Goal: Information Seeking & Learning: Learn about a topic

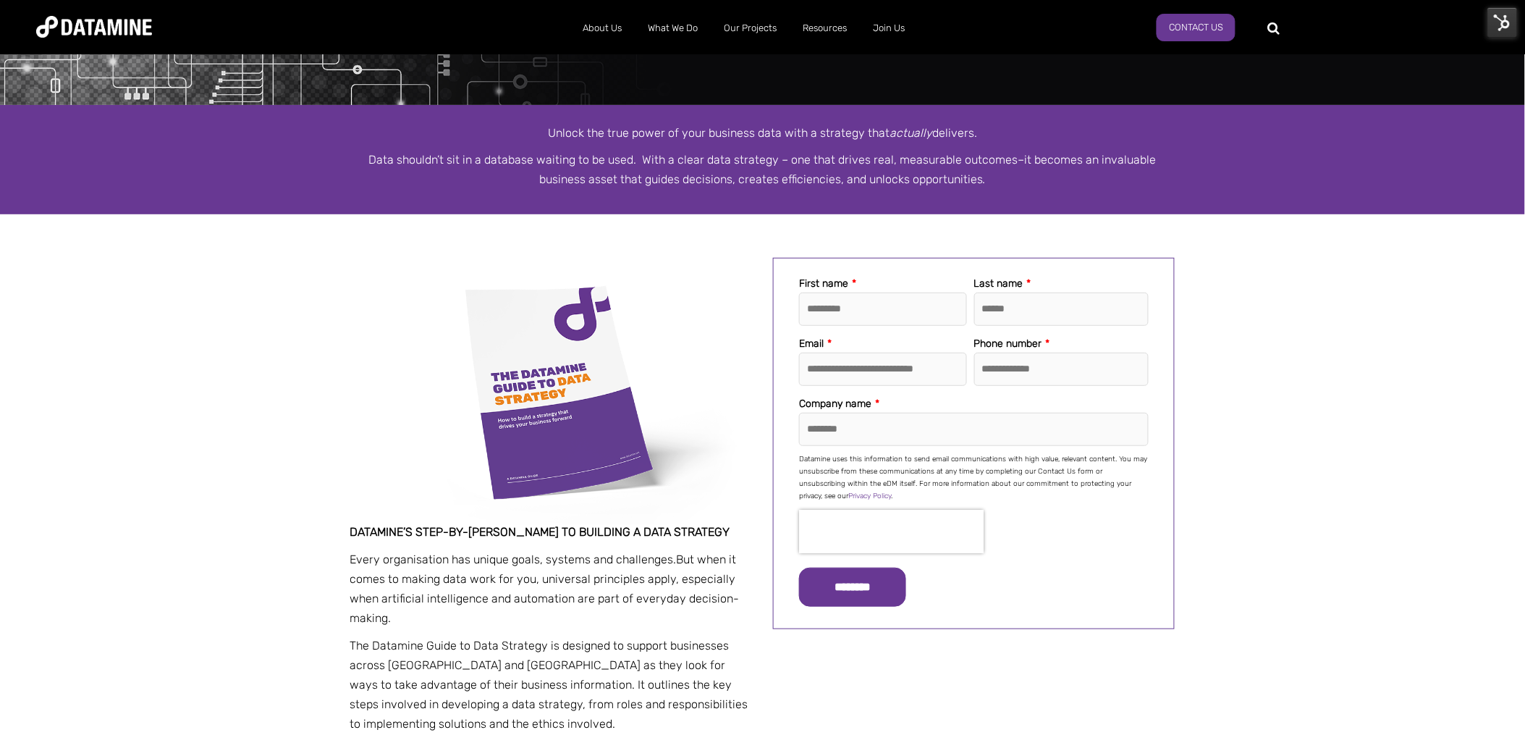
scroll to position [128, 0]
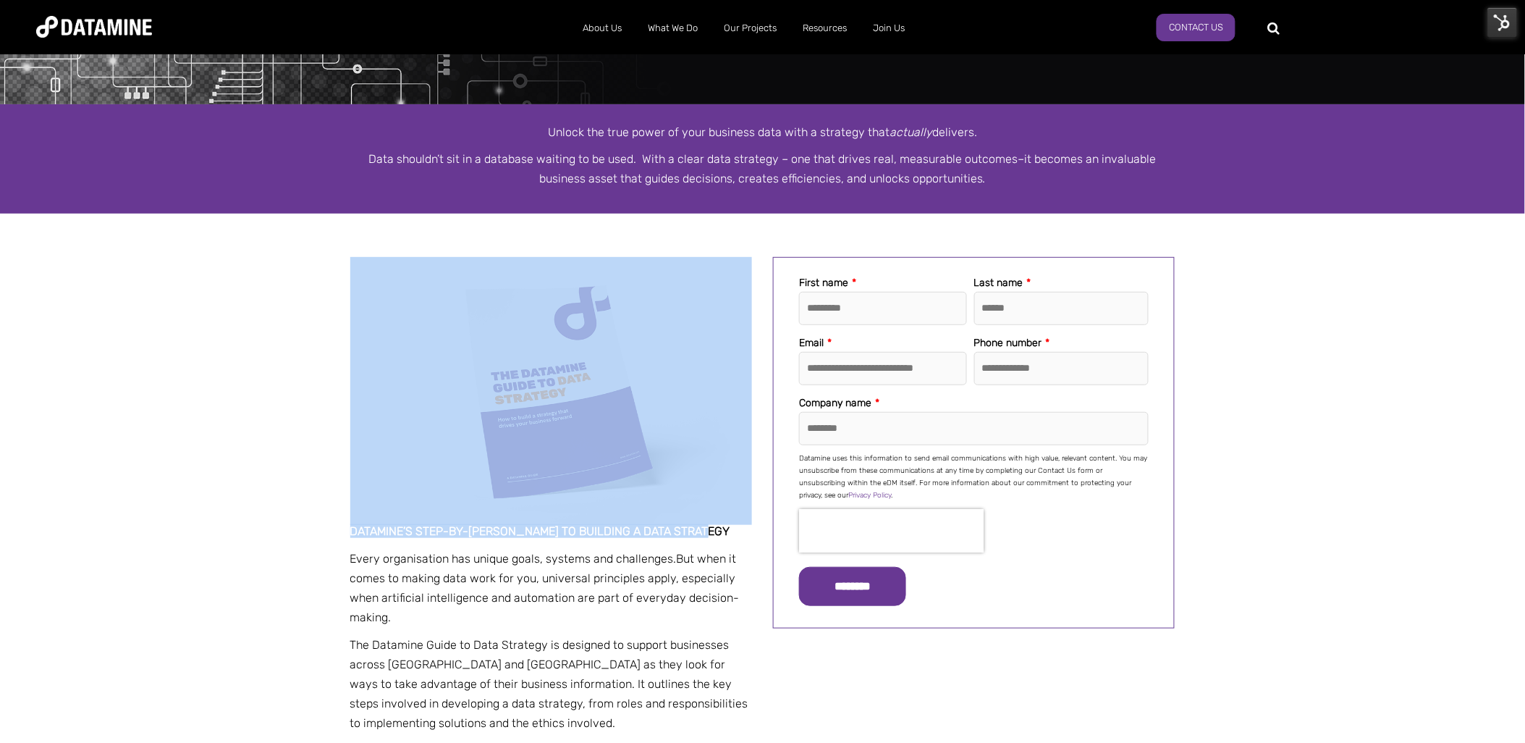
drag, startPoint x: 713, startPoint y: 526, endPoint x: 345, endPoint y: 524, distance: 368.5
click at [345, 524] on div "**********" at bounding box center [763, 499] width 847 height 484
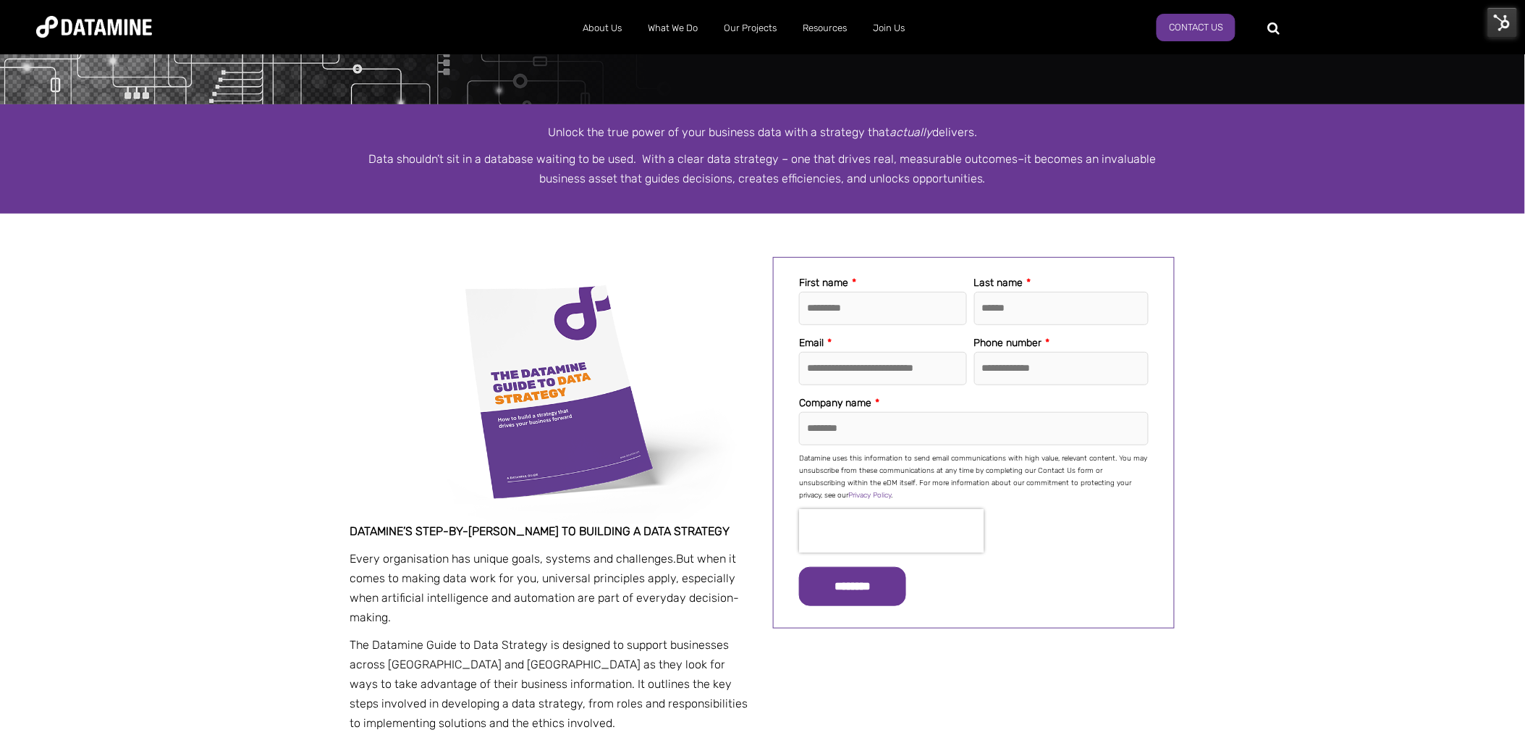
drag, startPoint x: 345, startPoint y: 524, endPoint x: 363, endPoint y: 552, distance: 33.5
click at [363, 552] on p "Every organisation has unique goals, systems and challenges. But when it comes …" at bounding box center [551, 588] width 402 height 79
drag, startPoint x: 421, startPoint y: 533, endPoint x: 336, endPoint y: 534, distance: 85.4
click at [336, 534] on div "**********" at bounding box center [762, 499] width 1525 height 484
copy span "Datamine’s step-by-step guide to building a data strategy"
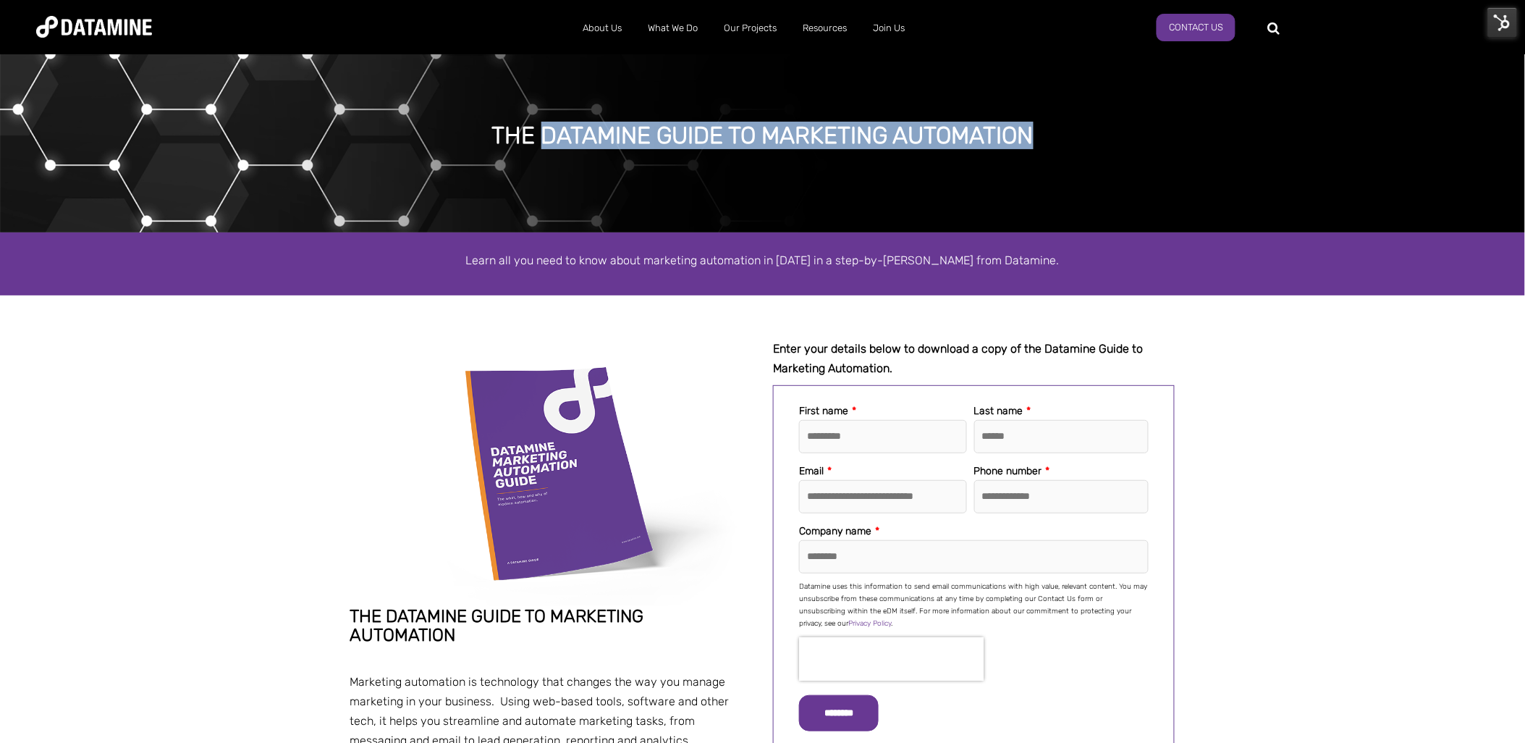
drag, startPoint x: 1064, startPoint y: 131, endPoint x: 544, endPoint y: 125, distance: 519.9
click at [544, 125] on div "The datamine guide to Marketing Automation" at bounding box center [762, 136] width 1183 height 26
copy div "datamine guide to Marketing Automation"
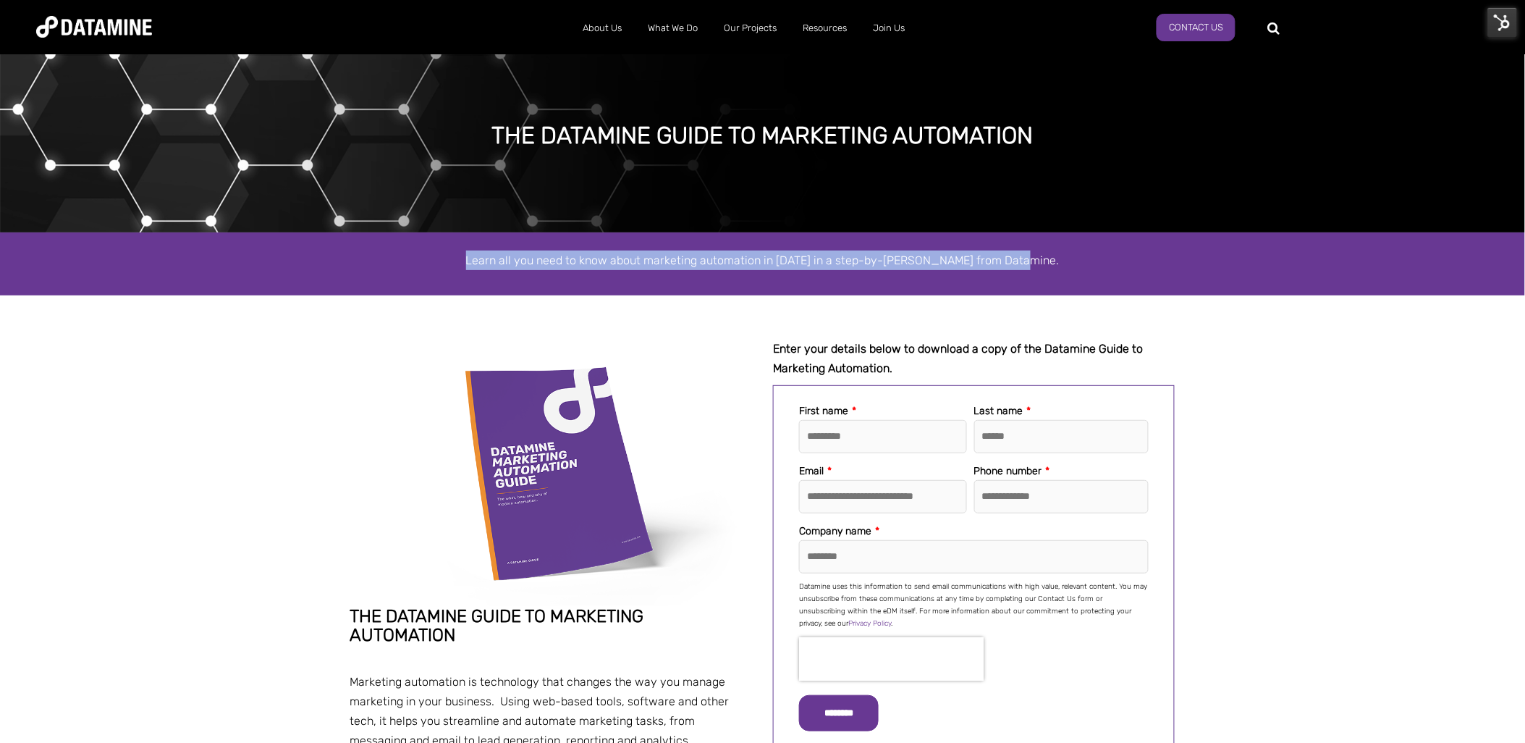
drag, startPoint x: 754, startPoint y: 252, endPoint x: 468, endPoint y: 253, distance: 285.3
click at [468, 253] on p "Learn all you need to know about marketing automation in 2025 in a step-by-step…" at bounding box center [762, 261] width 825 height 20
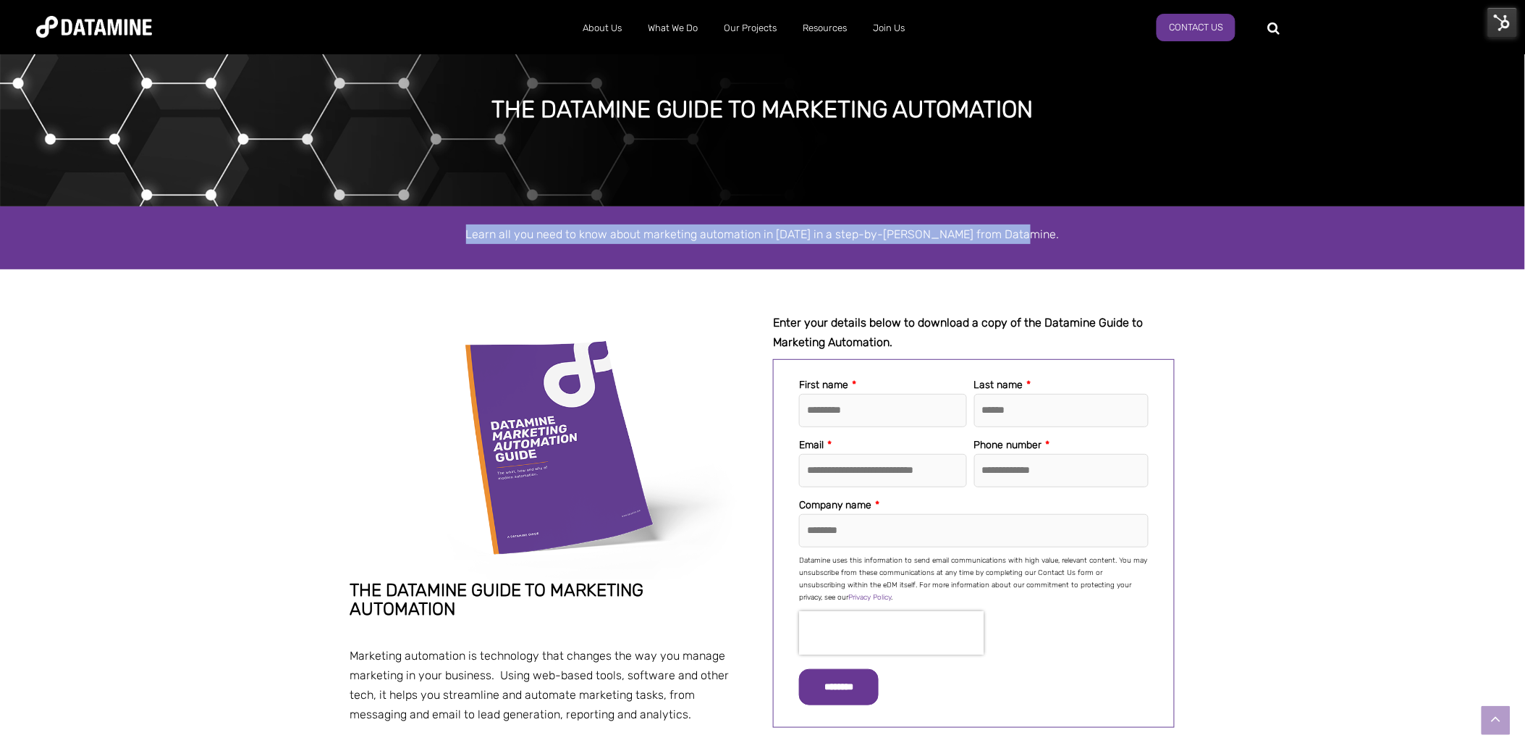
scroll to position [25, 0]
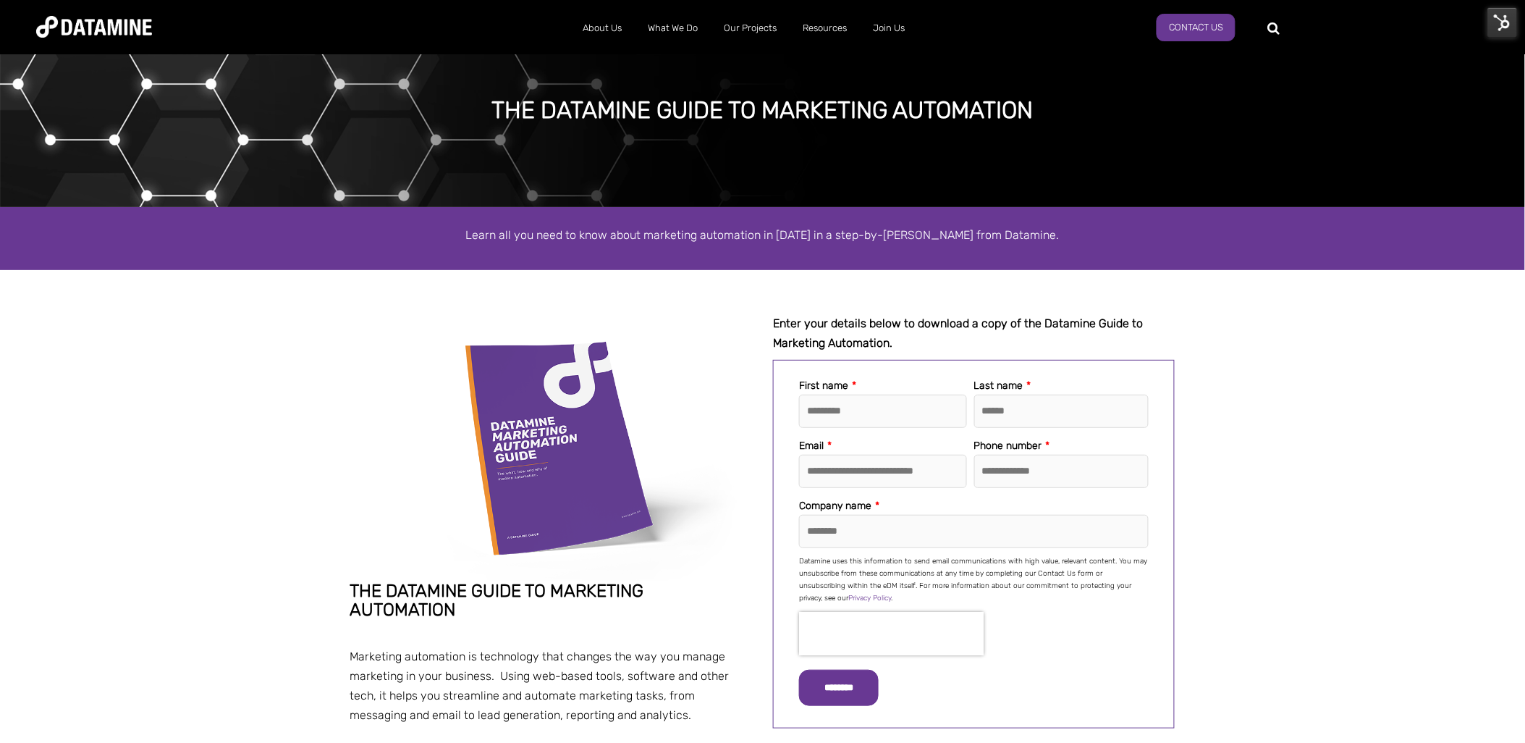
click at [725, 303] on div at bounding box center [762, 291] width 1525 height 43
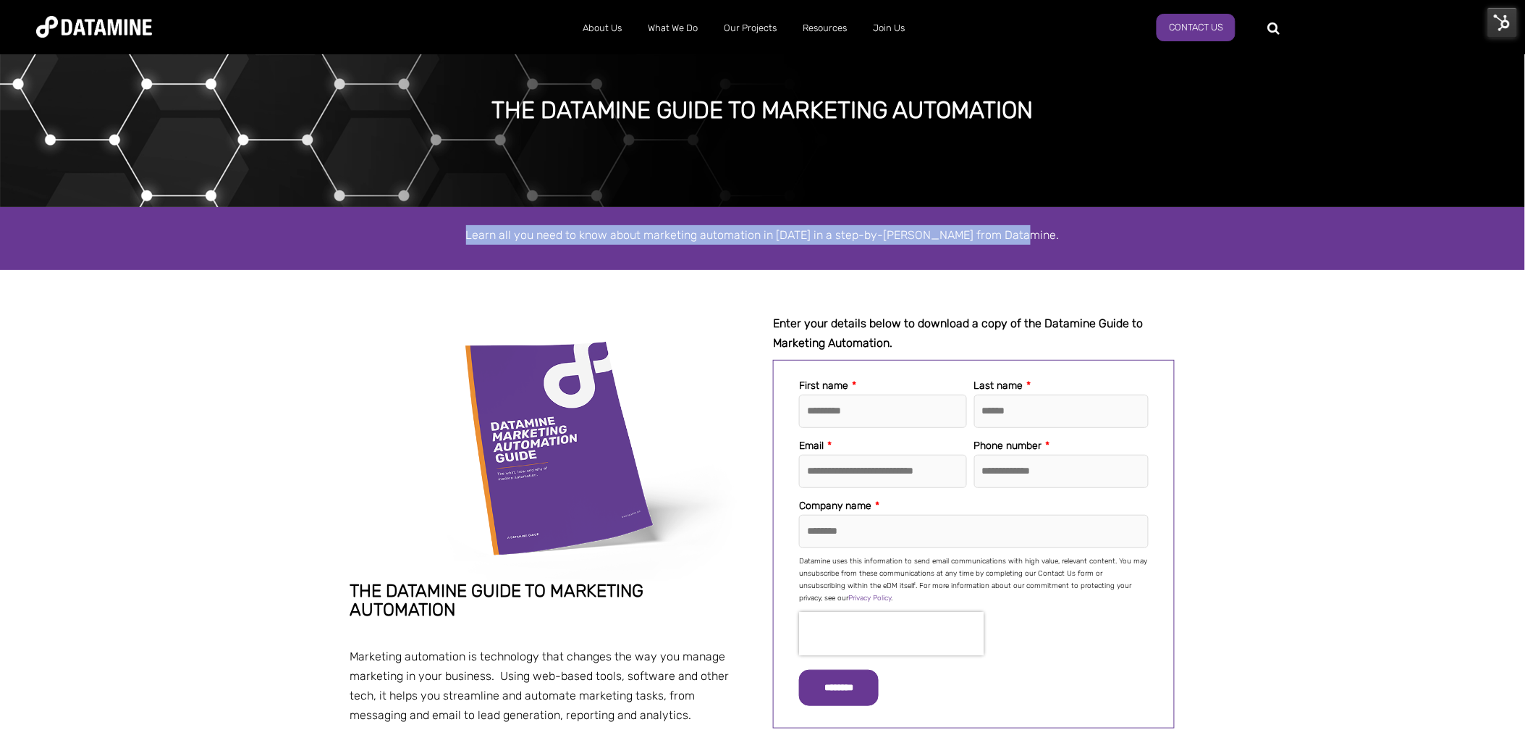
drag, startPoint x: 1032, startPoint y: 242, endPoint x: 481, endPoint y: 241, distance: 551.0
click at [481, 241] on p "Learn all you need to know about marketing automation in 2025 in a step-by-step…" at bounding box center [762, 235] width 825 height 20
copy span "Learn all you need to know about marketing automation in 2025 in a step-by-step…"
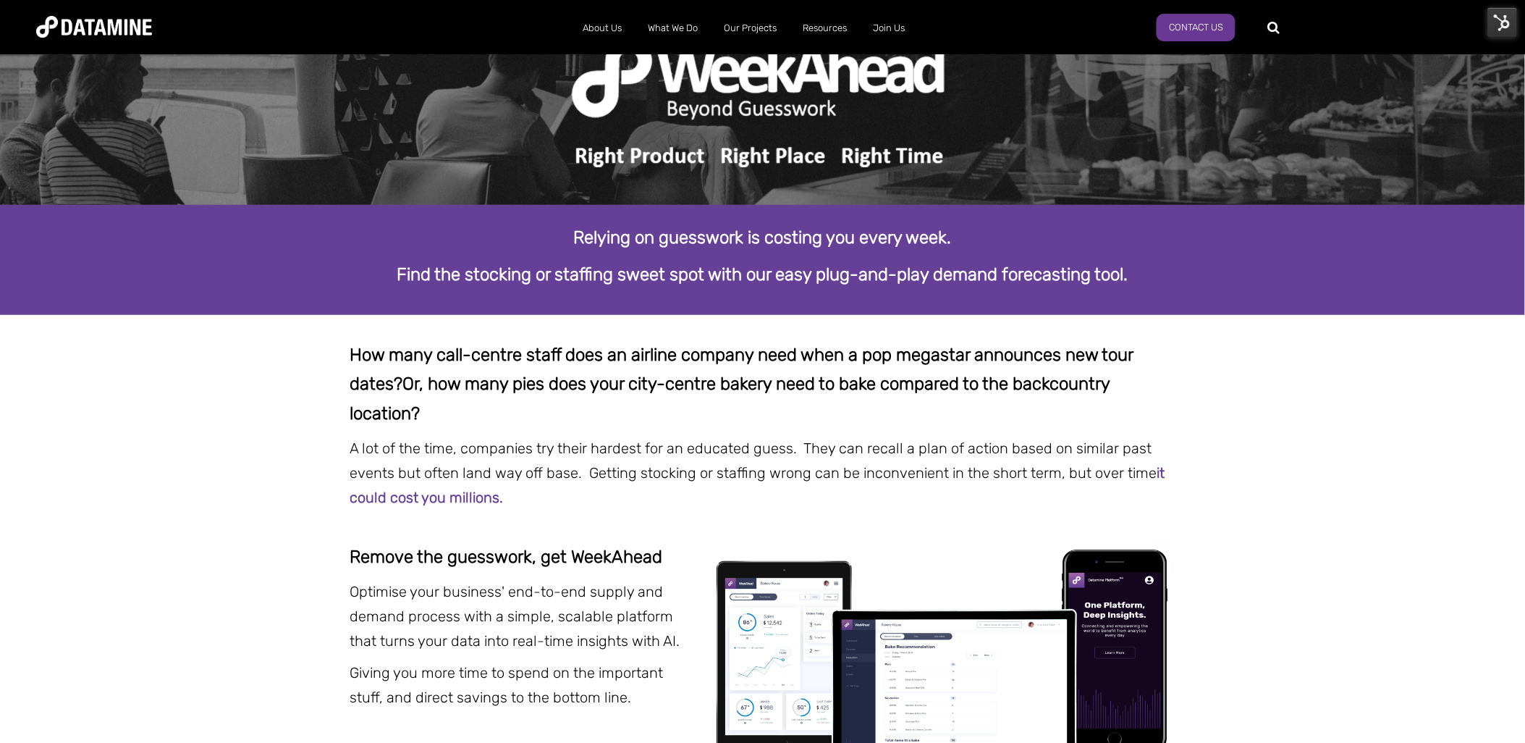
scroll to position [100, 0]
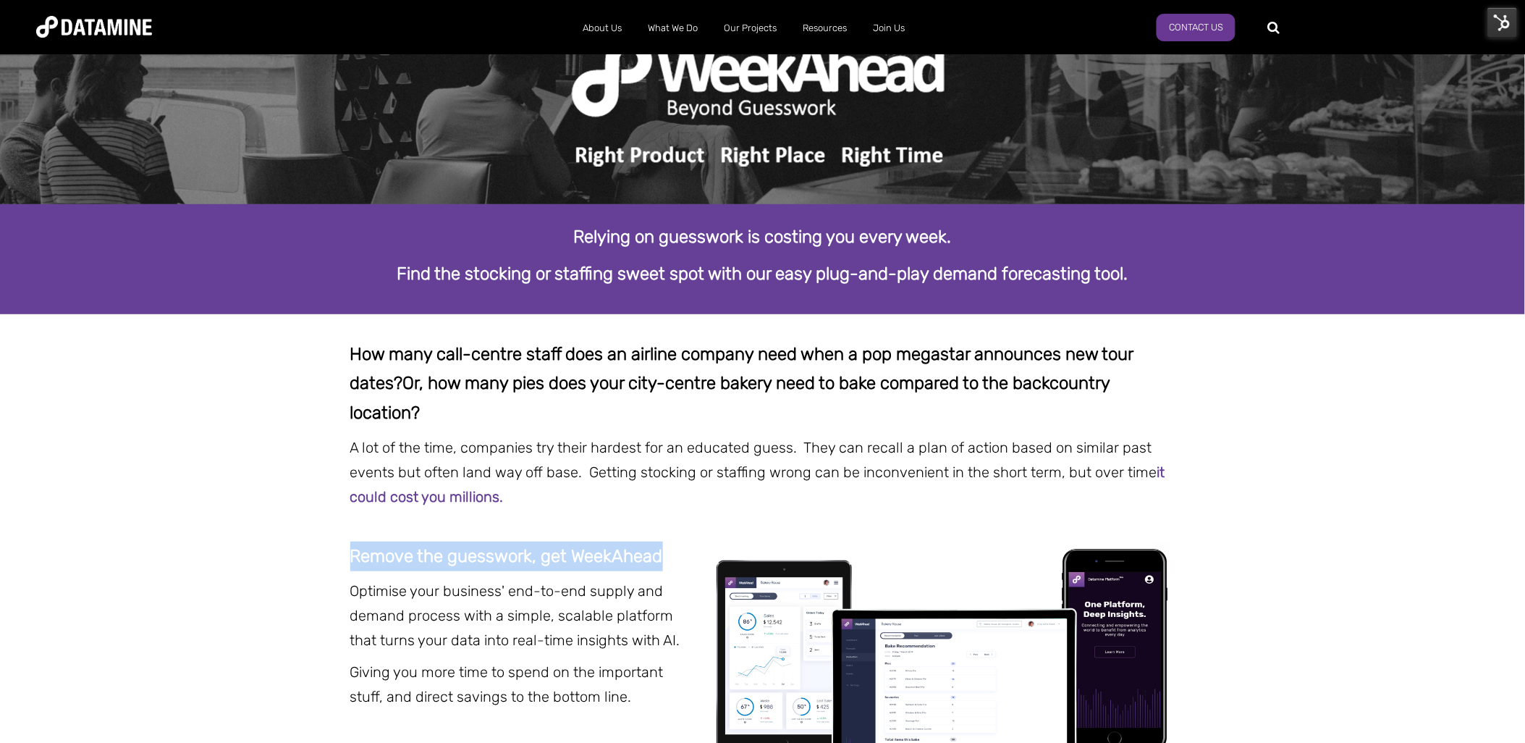
drag, startPoint x: 662, startPoint y: 555, endPoint x: 348, endPoint y: 548, distance: 313.6
copy p "Remove the guesswork, get WeekAhead"
drag, startPoint x: 1132, startPoint y: 277, endPoint x: 585, endPoint y: 168, distance: 558.0
click at [585, 168] on span "Relying on guesswork is costing you every week. Find the stocking or staffing s…" at bounding box center [762, 243] width 1525 height 584
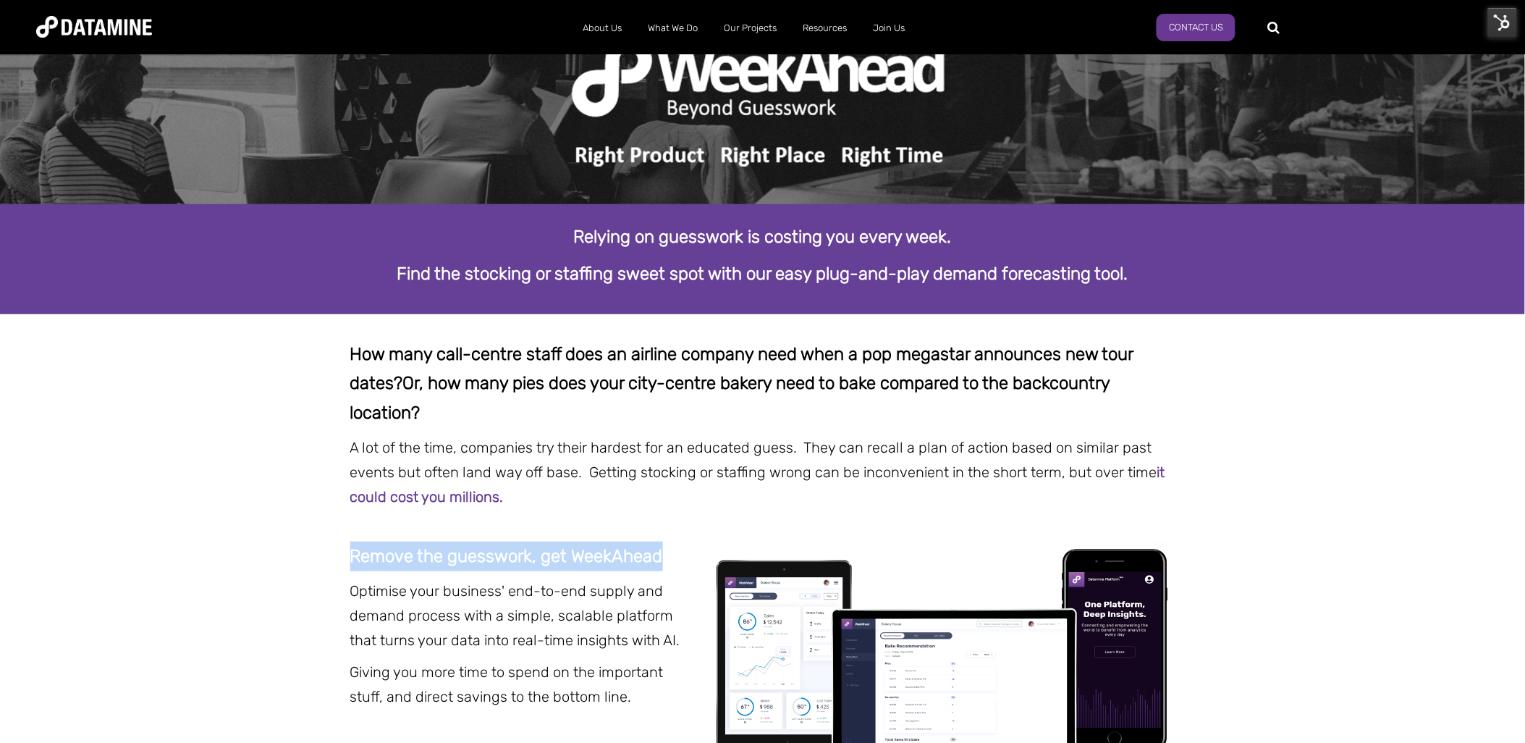
copy div "Relying on guesswork is costing you every week. Find the stocking or staffing s…"
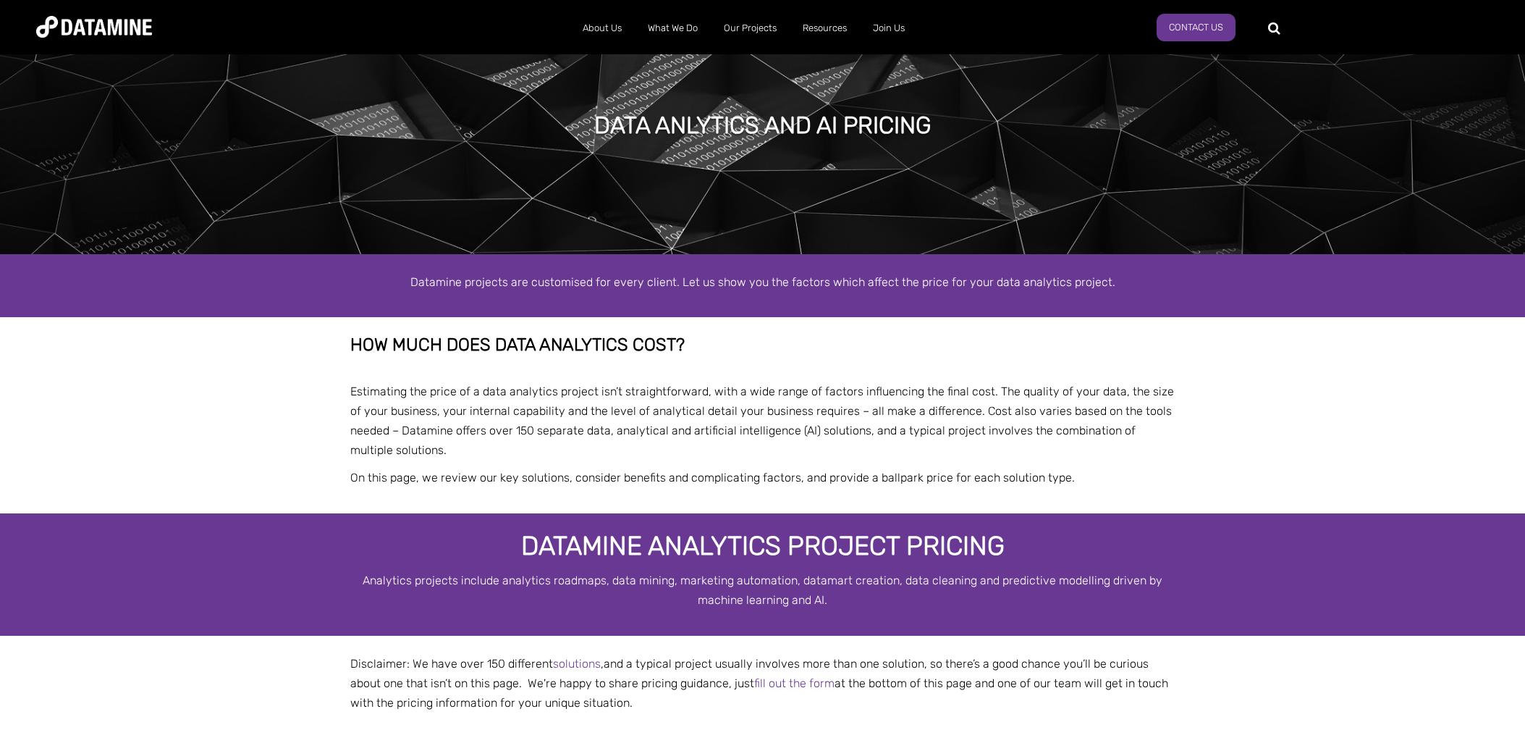
select select "**********"
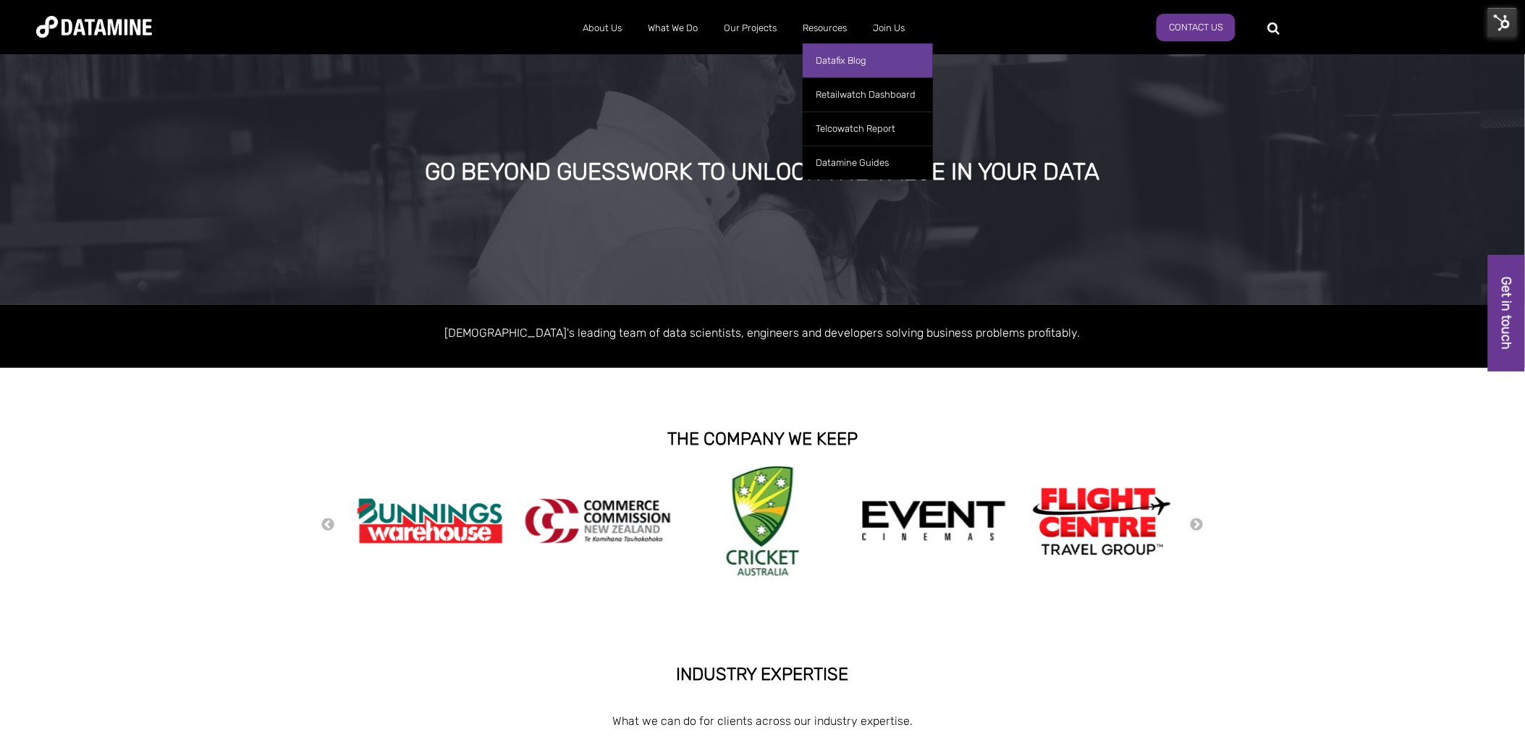
click at [833, 61] on link "Datafix Blog" at bounding box center [868, 60] width 130 height 34
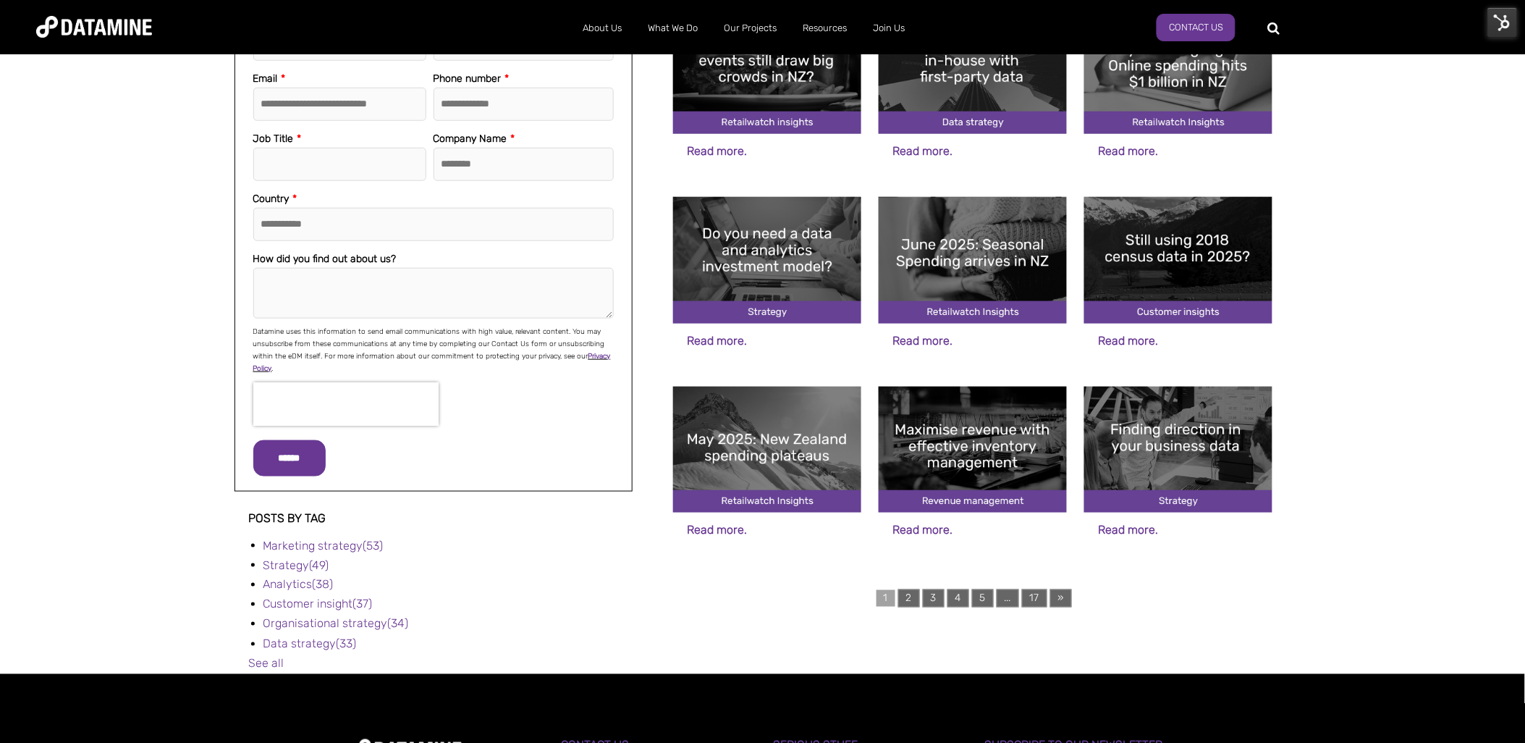
scroll to position [410, 0]
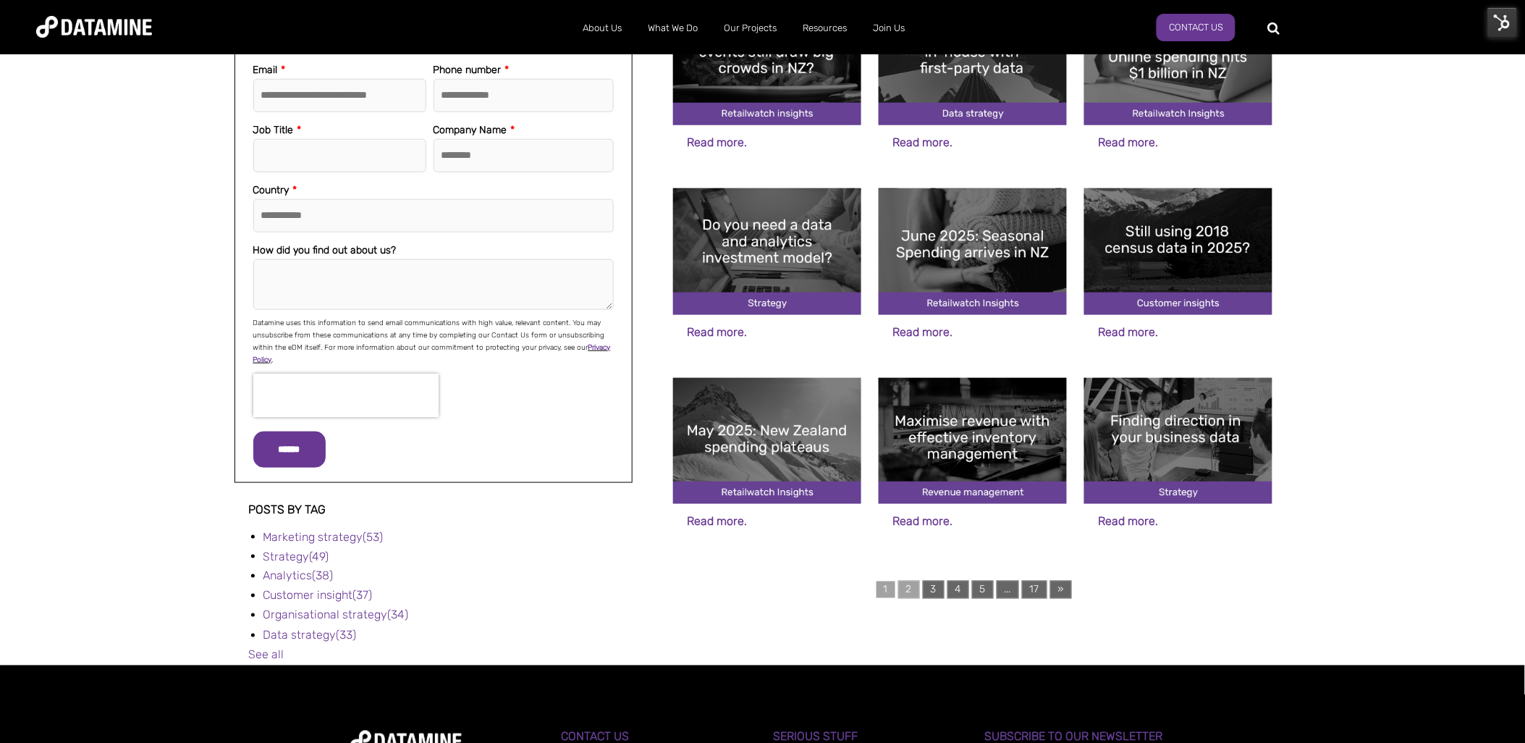
click at [907, 592] on link "2" at bounding box center [909, 590] width 22 height 18
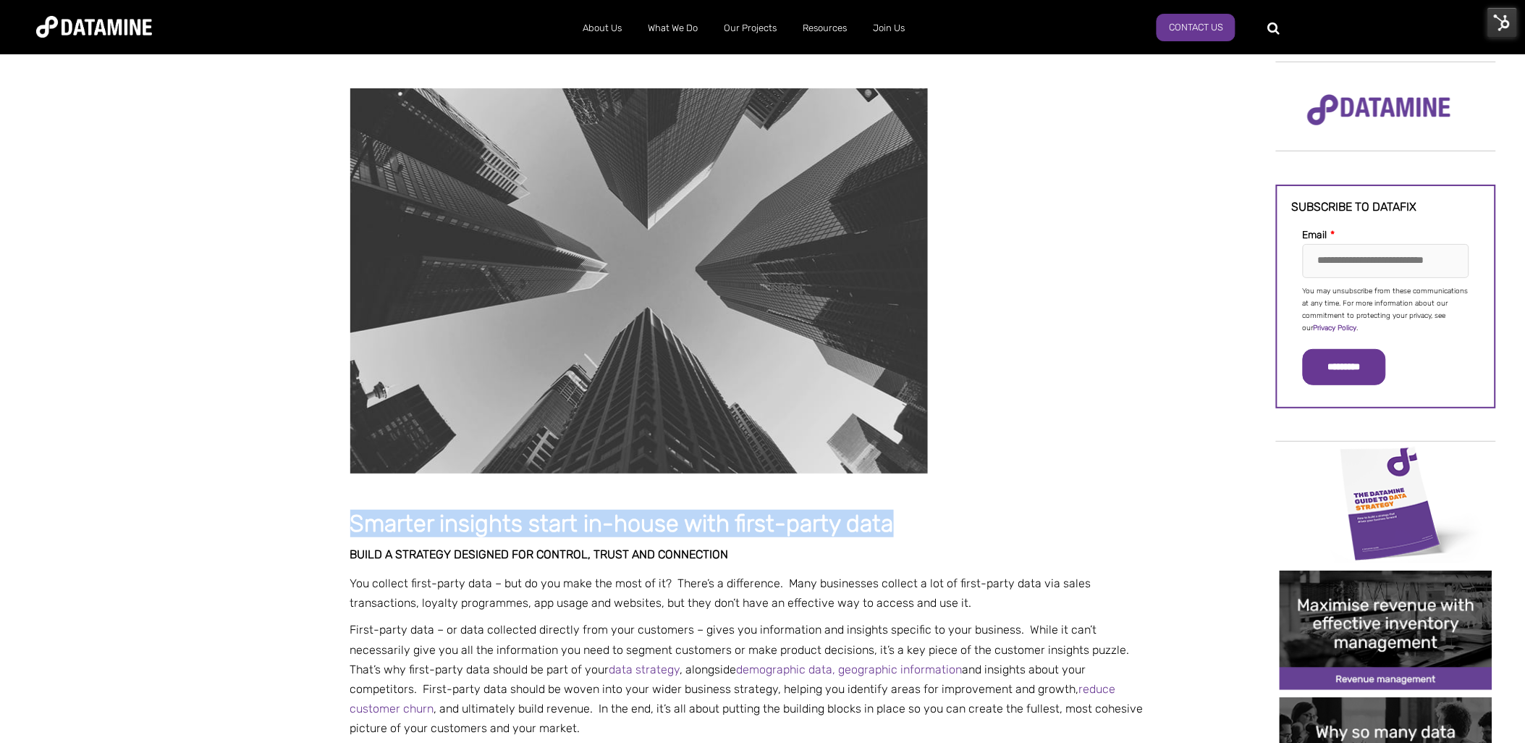
drag, startPoint x: 628, startPoint y: 500, endPoint x: 334, endPoint y: 518, distance: 293.7
copy span "Smarter insights start in-house with first-party data"
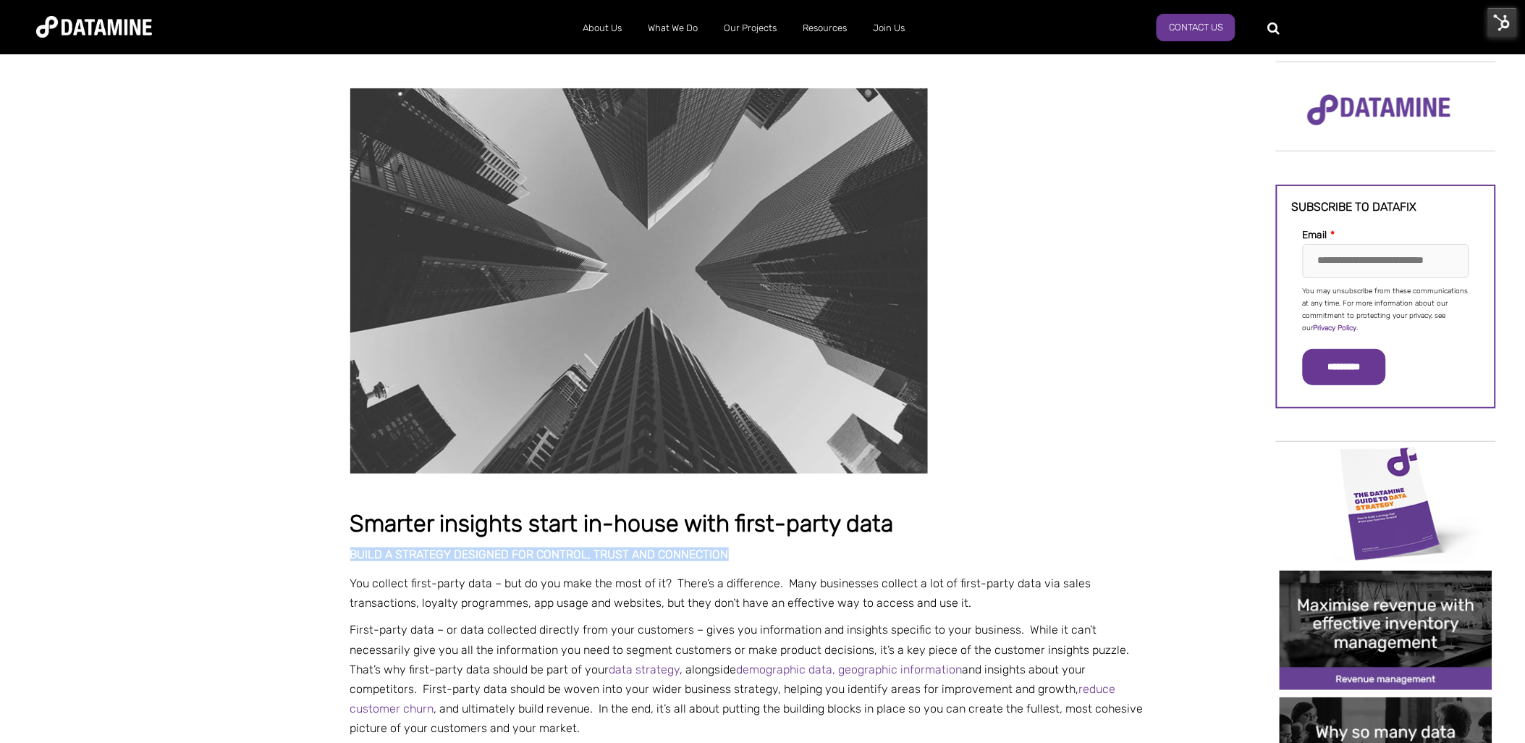
drag, startPoint x: 729, startPoint y: 547, endPoint x: 337, endPoint y: 552, distance: 392.4
copy span "Build a strategy designed for control, trust and connection"
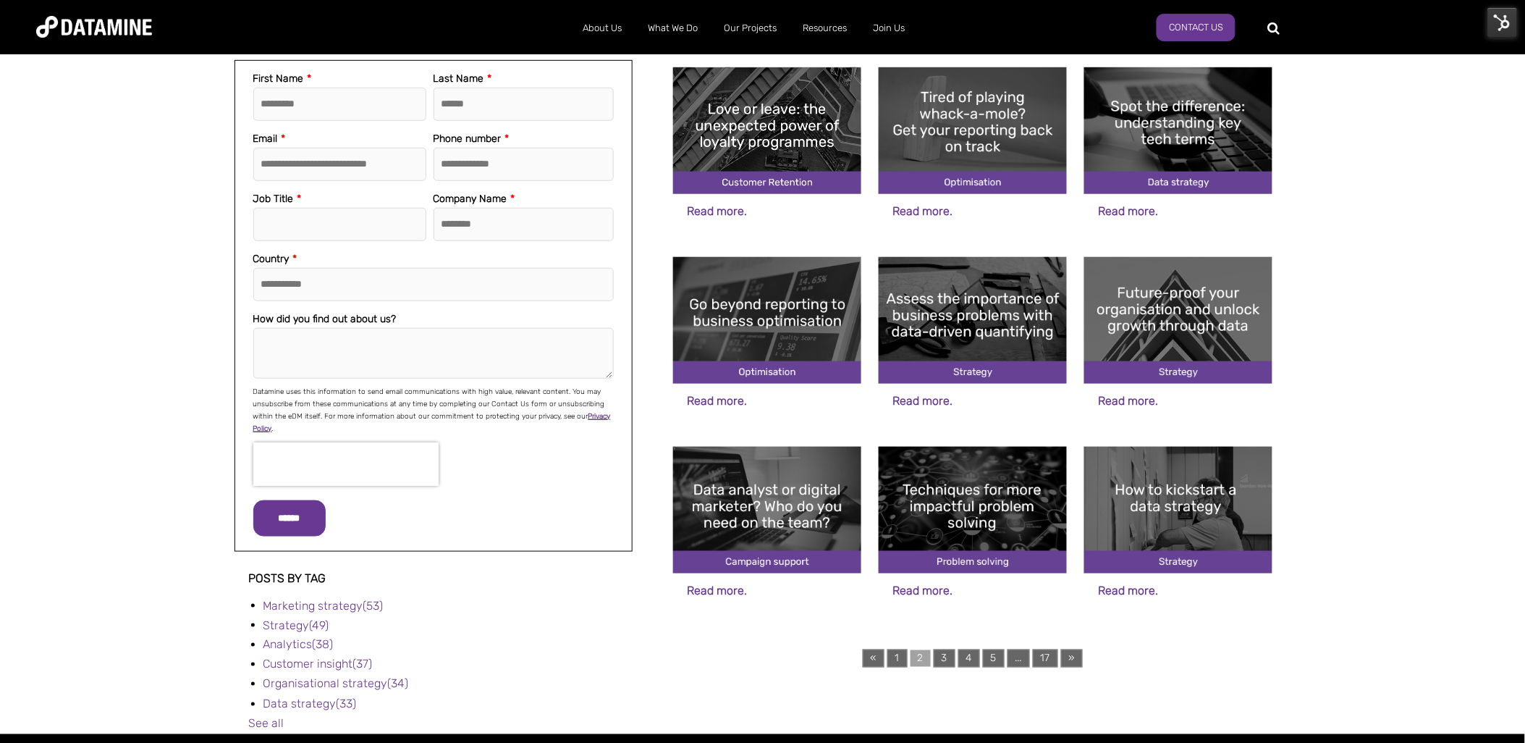
scroll to position [342, 0]
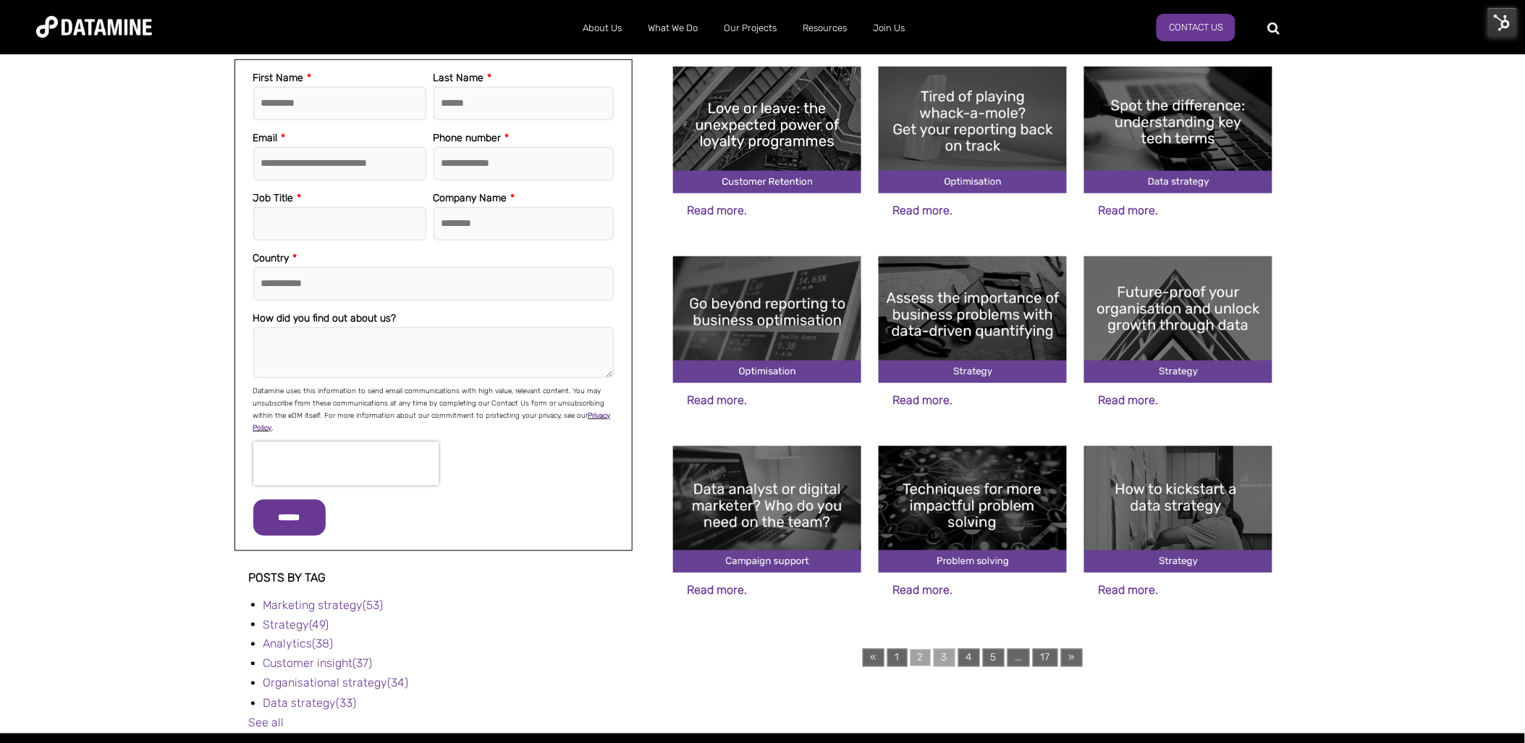
drag, startPoint x: 1218, startPoint y: 522, endPoint x: 936, endPoint y: 660, distance: 313.4
click at [936, 660] on link "3" at bounding box center [945, 658] width 22 height 18
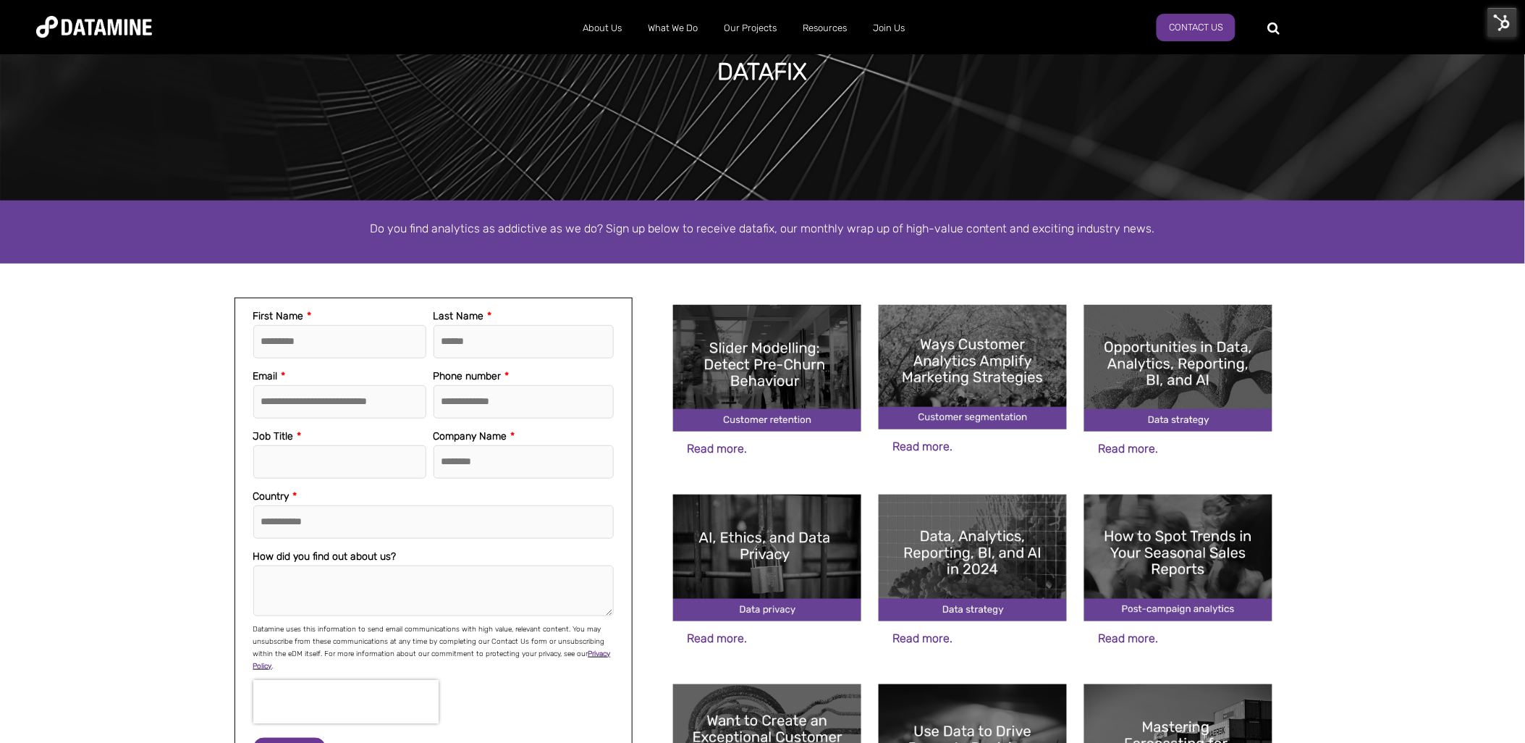
scroll to position [103, 0]
click at [1277, 19] on div at bounding box center [1278, 27] width 2 height 22
click at [1277, 26] on div at bounding box center [1332, 26] width 110 height 23
type input "********"
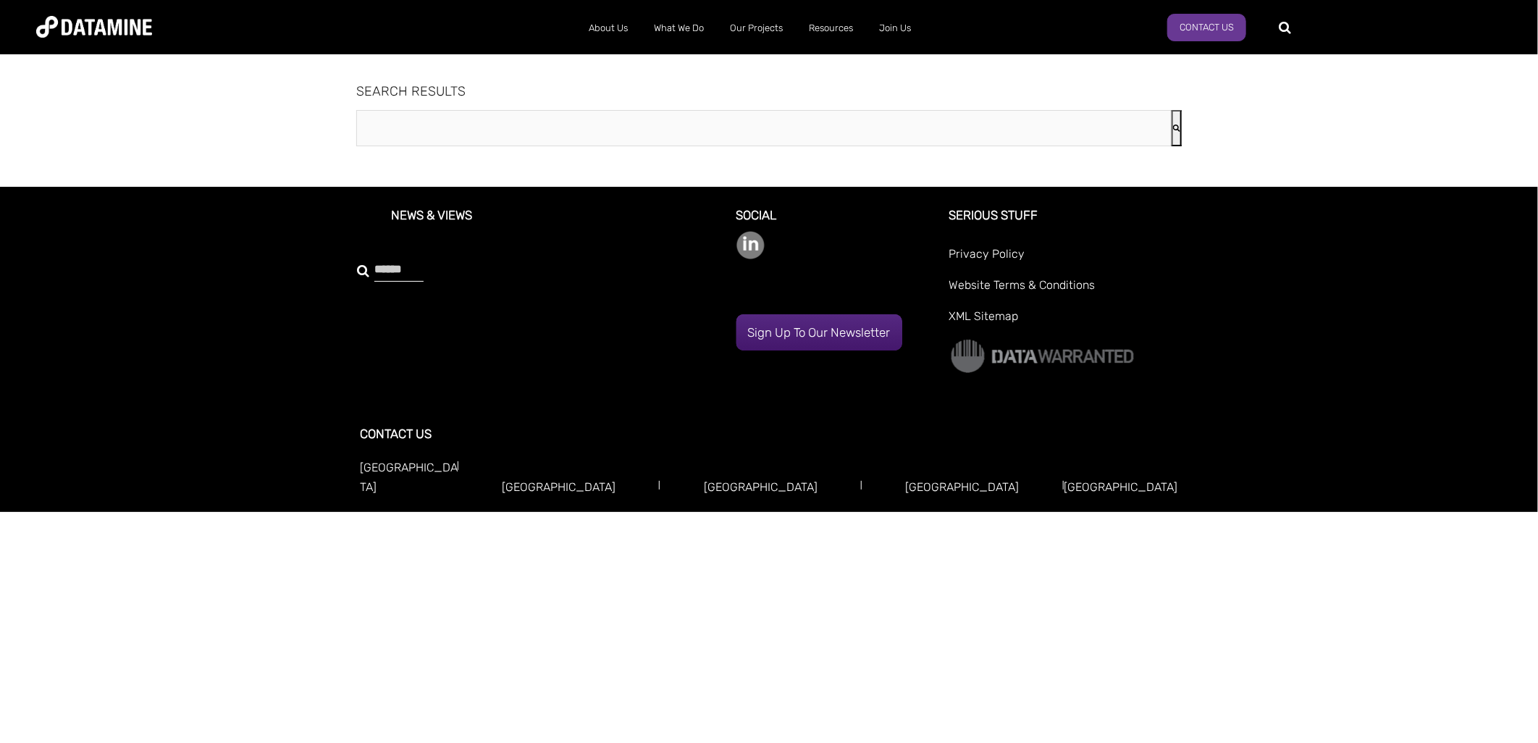
type input "********"
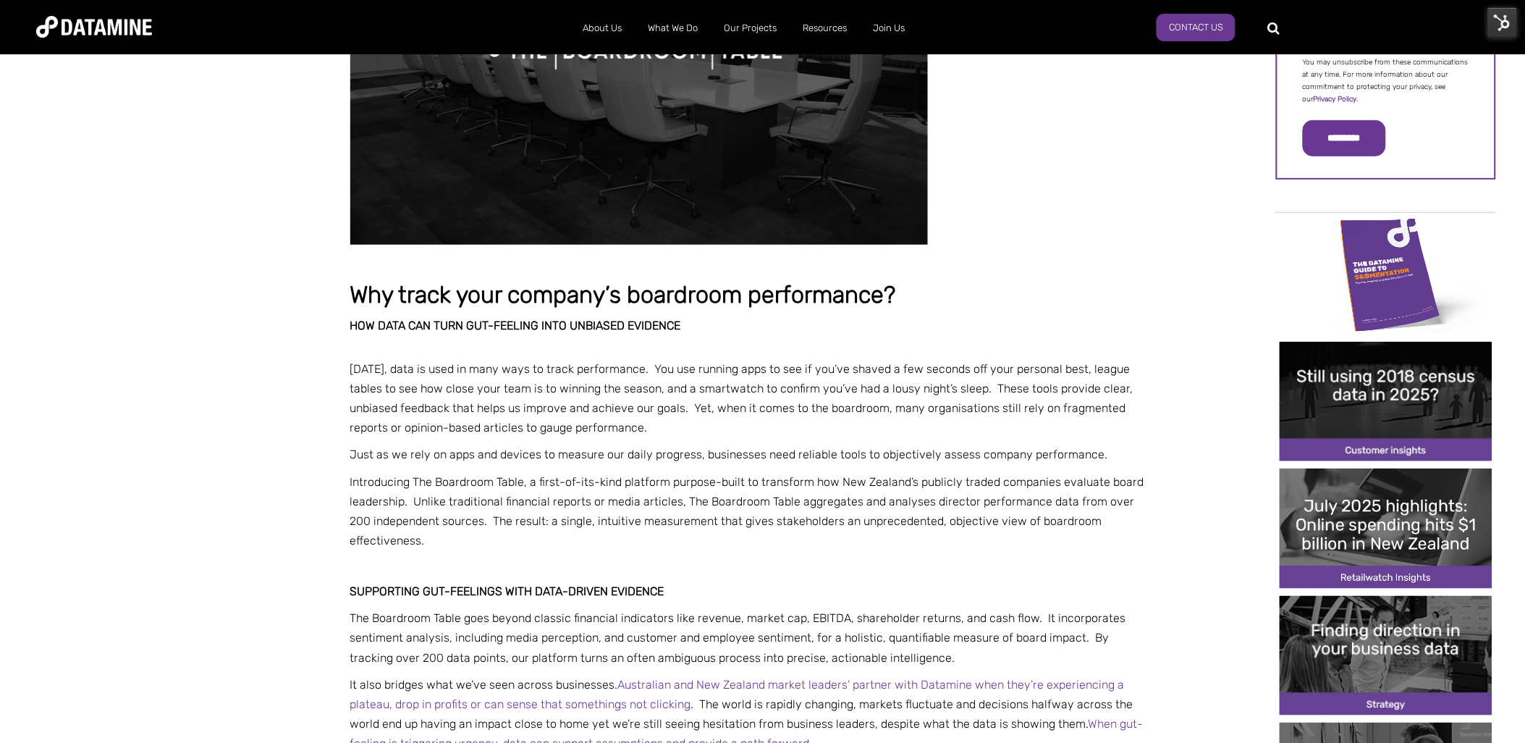
scroll to position [228, 0]
